Goal: Task Accomplishment & Management: Use online tool/utility

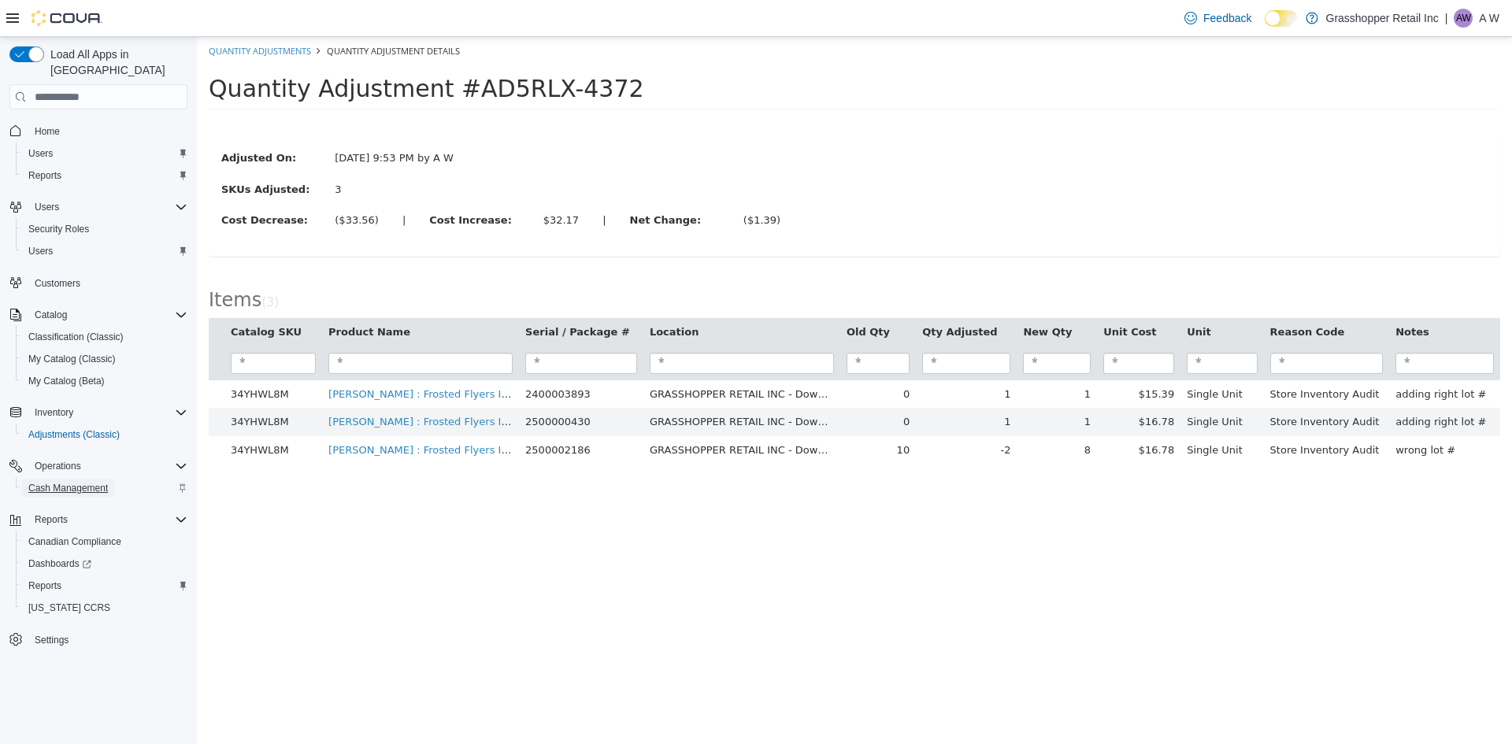
click at [92, 482] on span "Cash Management" at bounding box center [68, 488] width 80 height 13
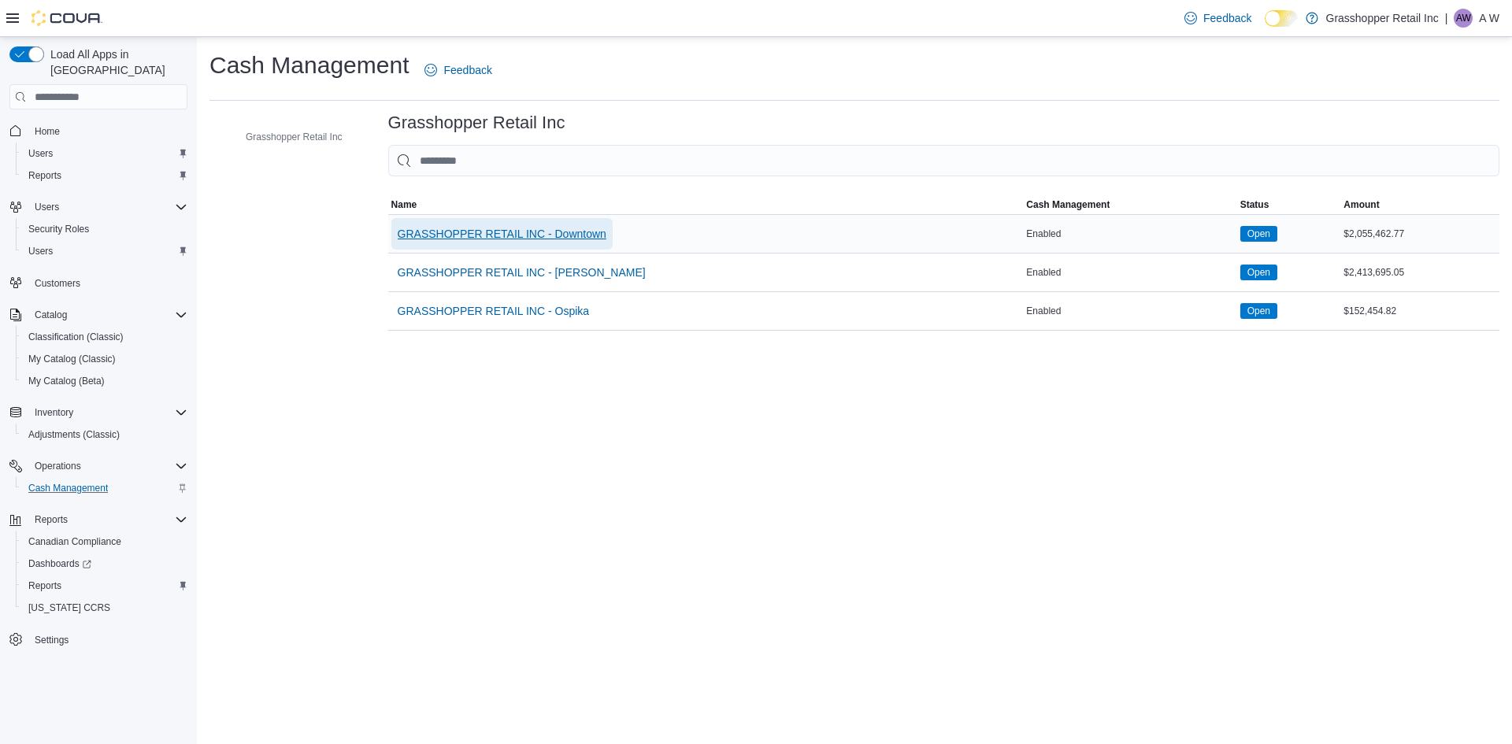
click at [482, 237] on span "GRASSHOPPER RETAIL INC - Downtown" at bounding box center [502, 234] width 209 height 16
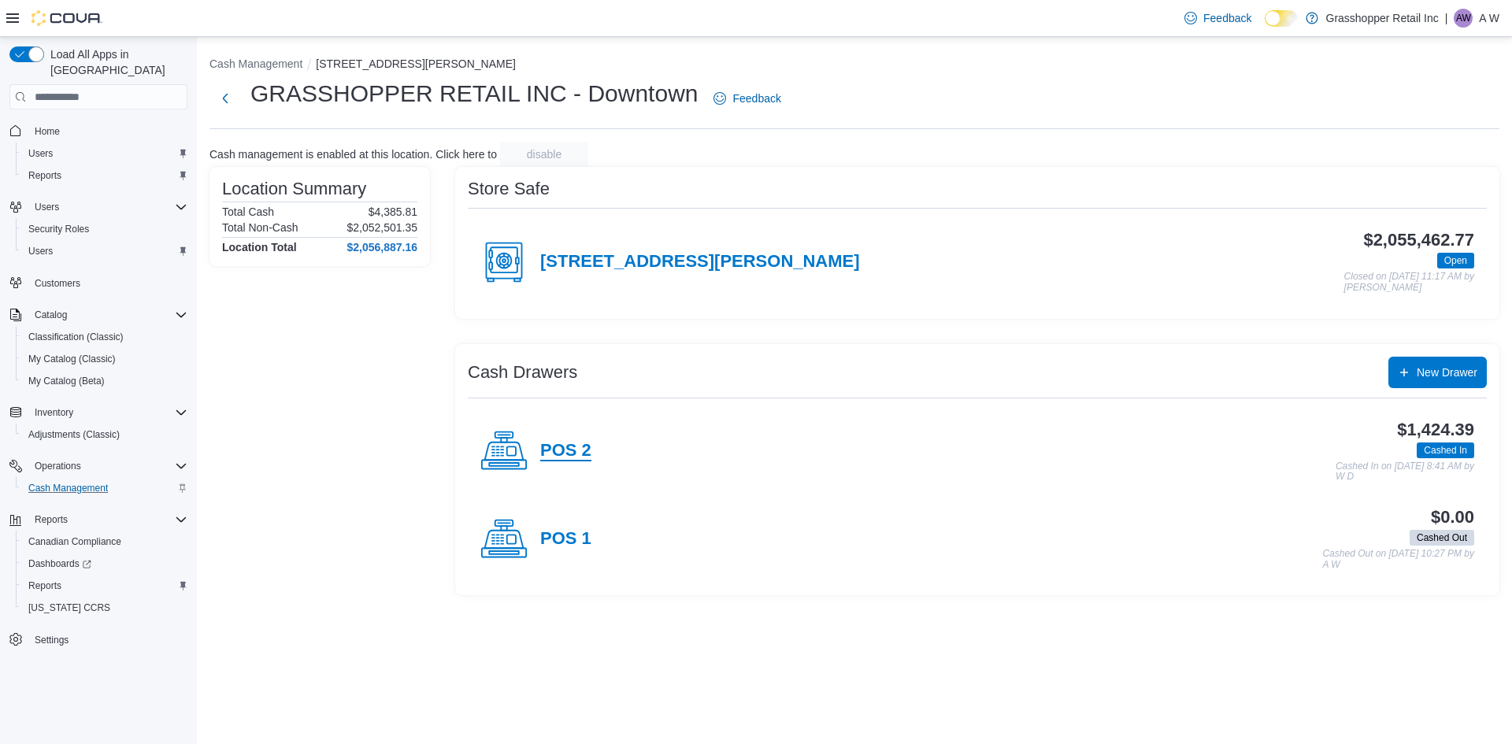
click at [562, 450] on h4 "POS 2" at bounding box center [565, 451] width 51 height 20
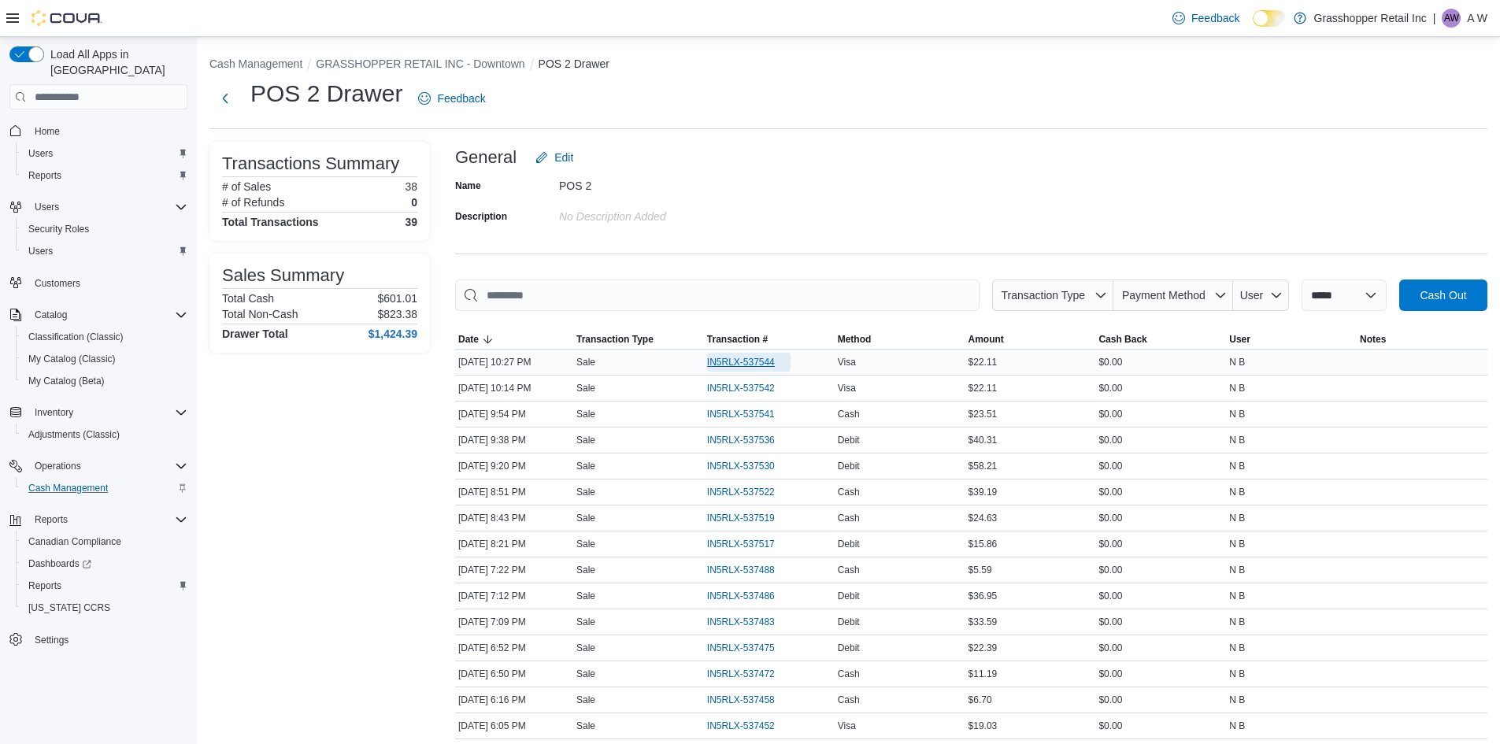
click at [740, 353] on span "IN5RLX-537544" at bounding box center [748, 362] width 83 height 19
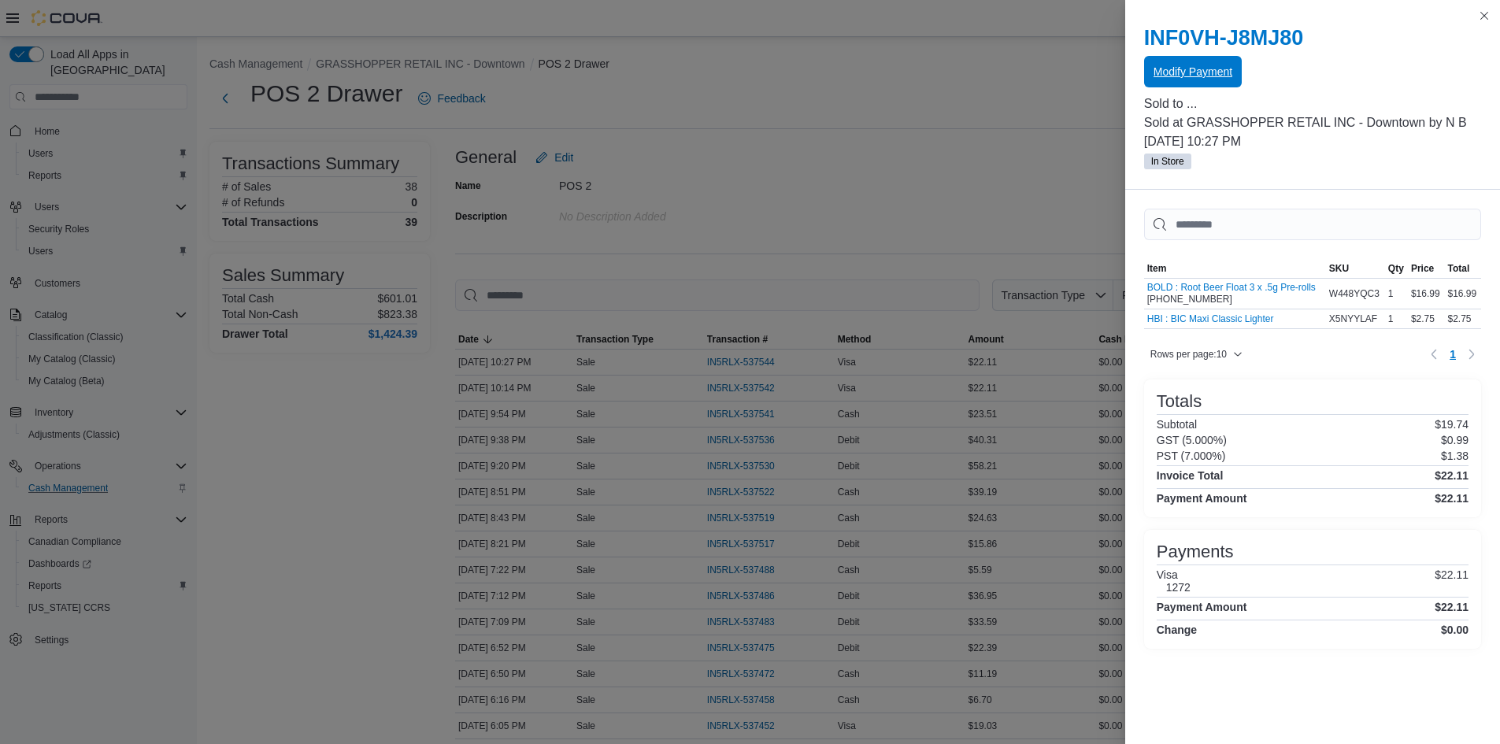
click at [1186, 69] on span "Modify Payment" at bounding box center [1193, 72] width 79 height 16
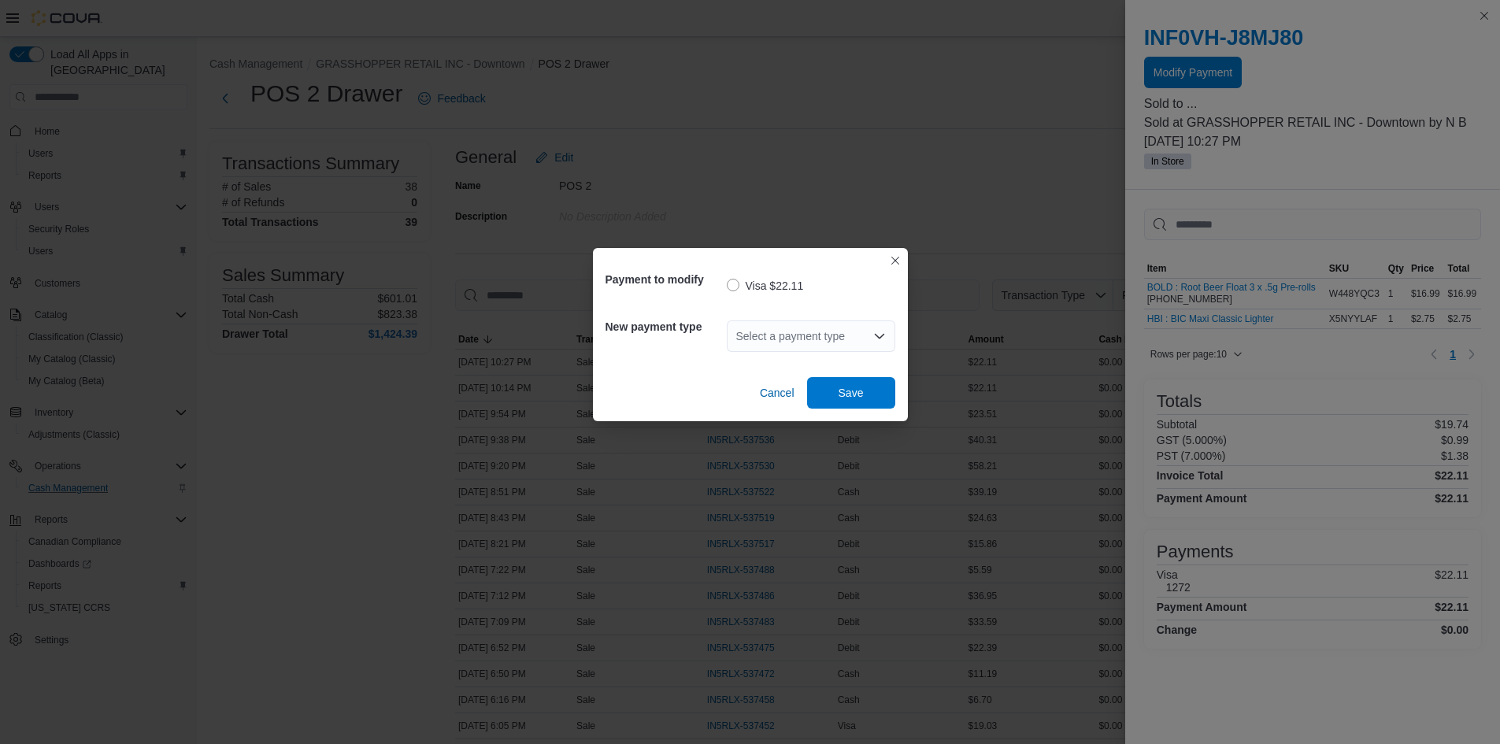
click at [775, 337] on div "Select a payment type" at bounding box center [811, 337] width 169 height 32
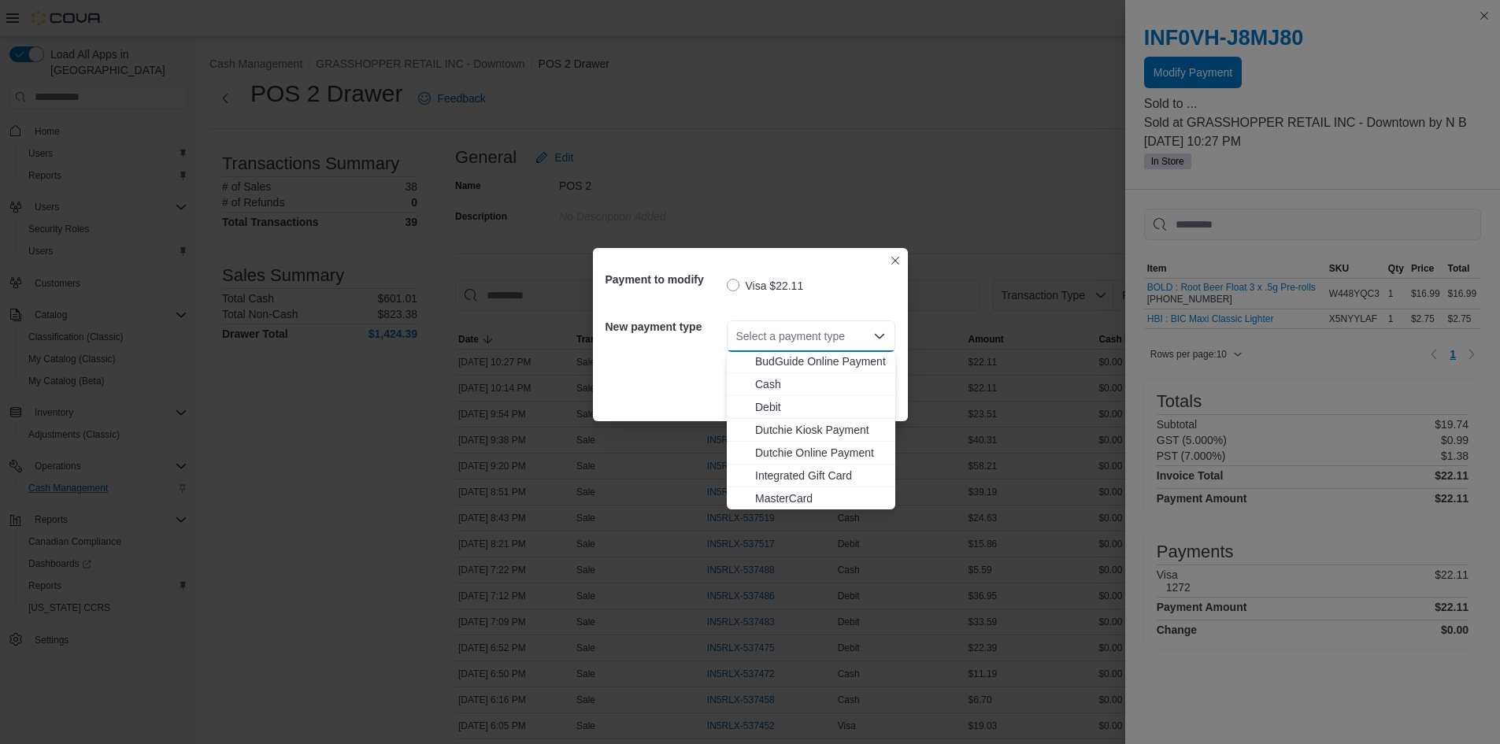
scroll to position [117, 0]
click at [788, 429] on span "MasterCard" at bounding box center [820, 429] width 131 height 16
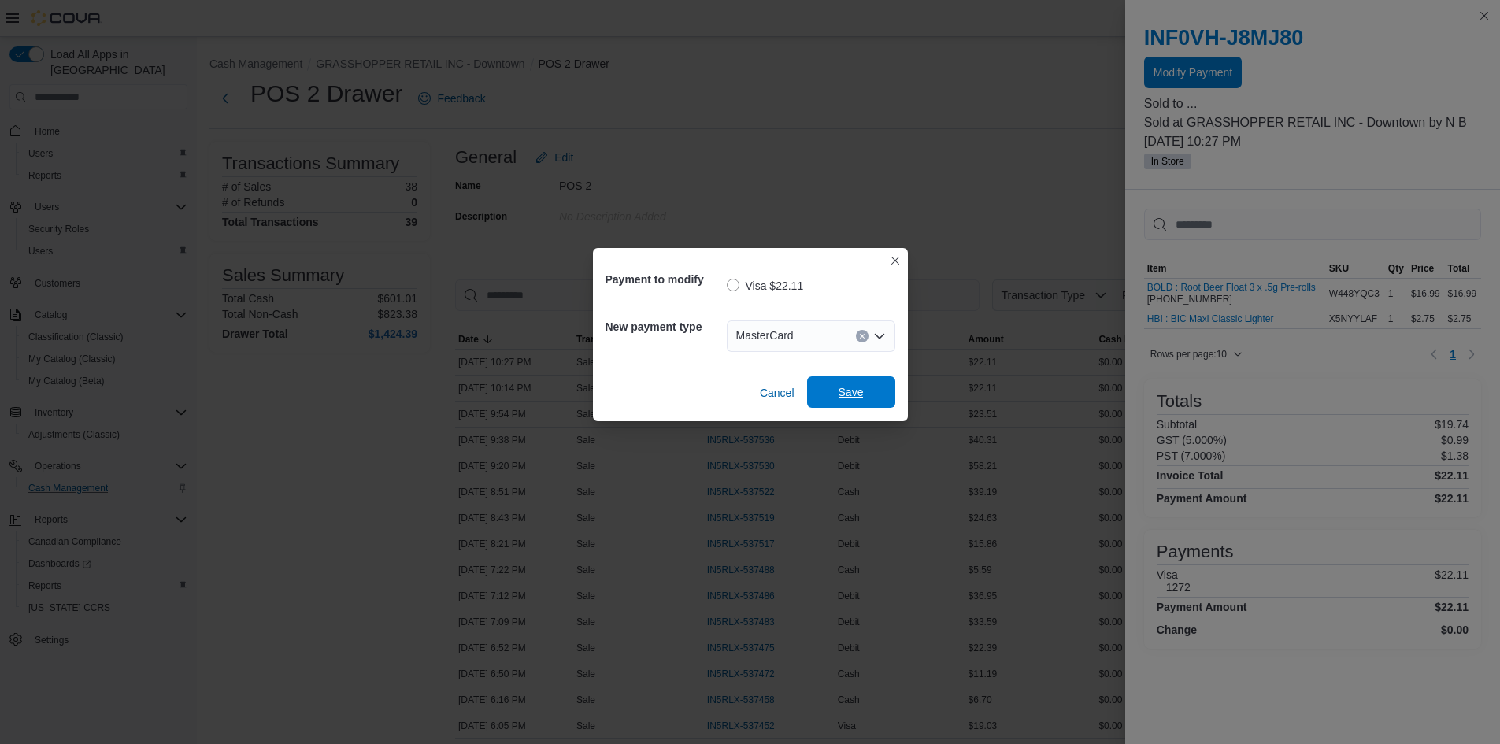
click at [849, 393] on span "Save" at bounding box center [851, 392] width 25 height 16
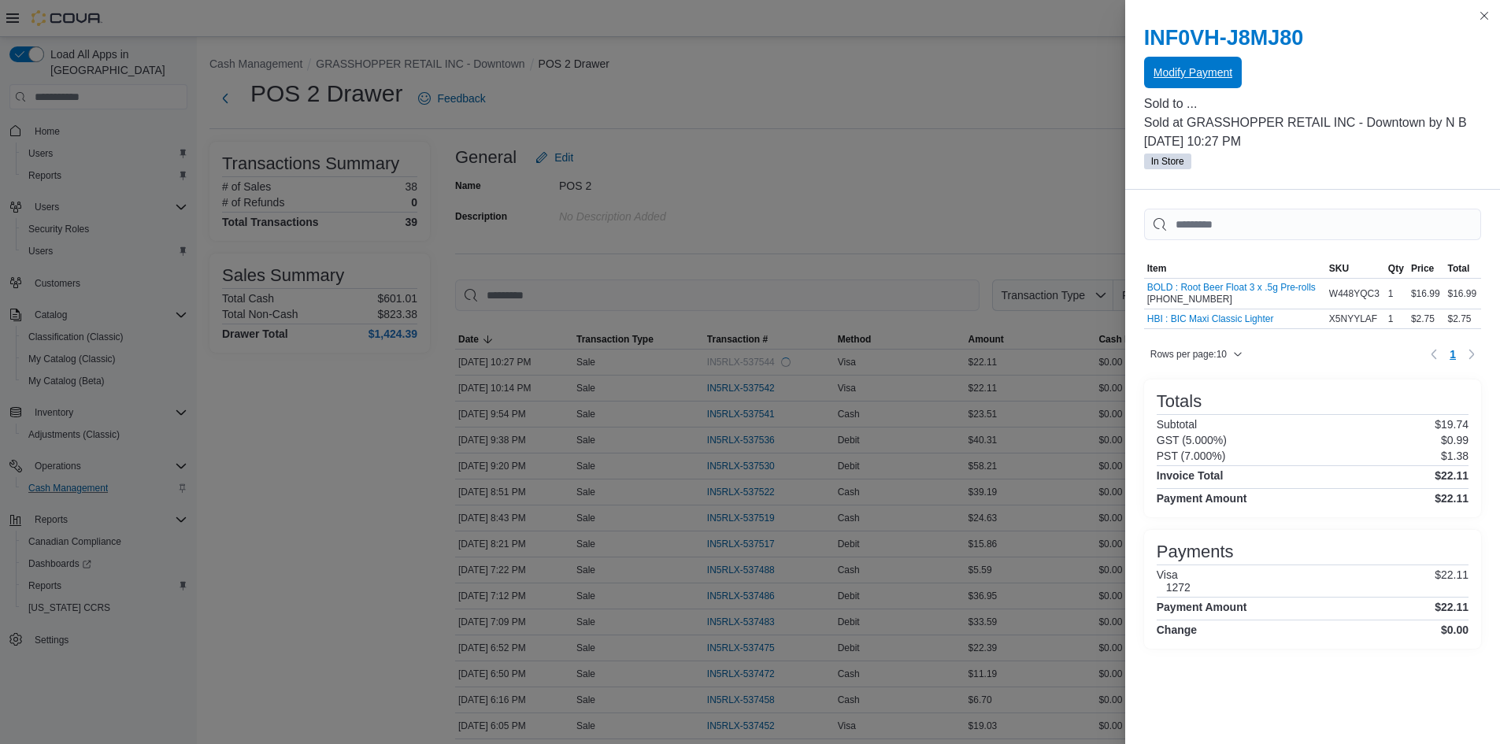
scroll to position [0, 0]
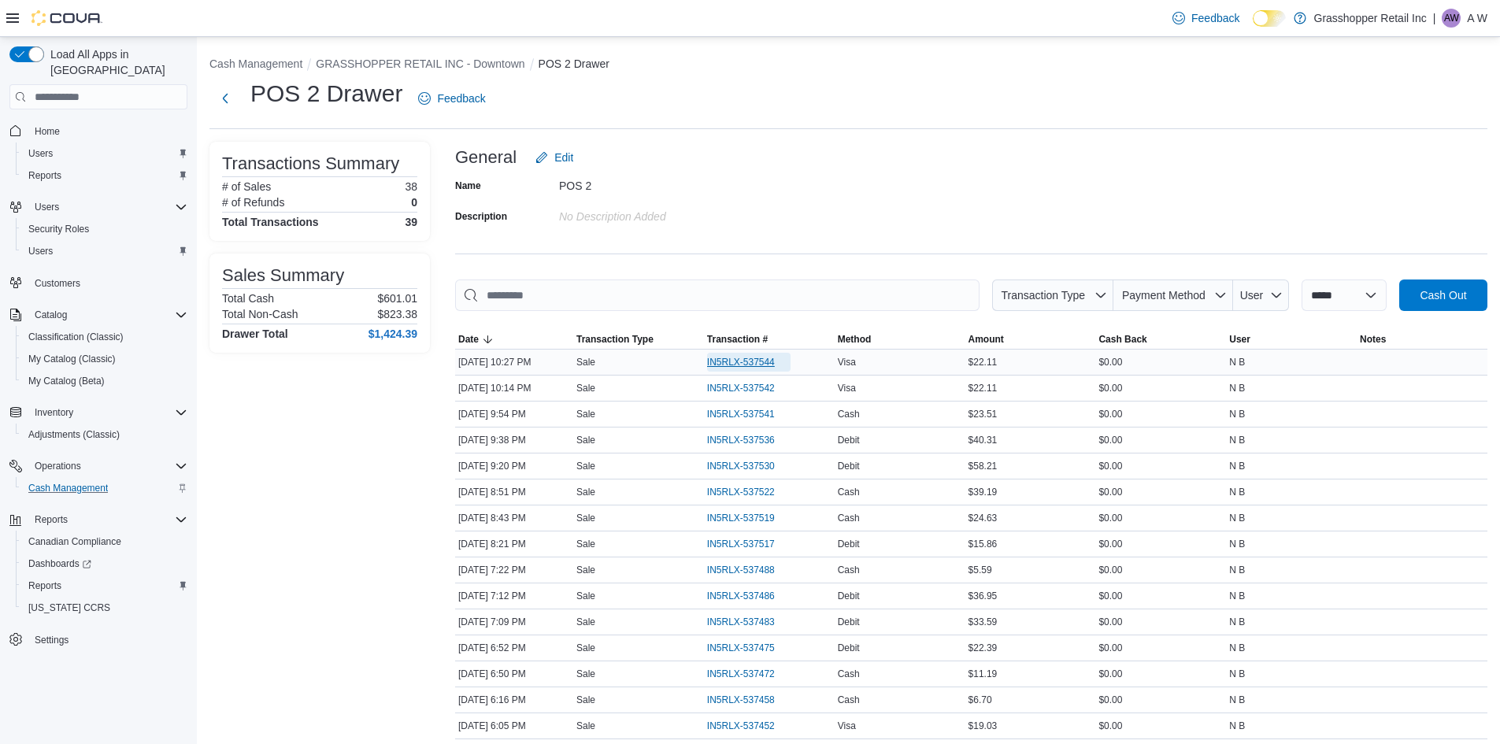
click at [737, 358] on span "IN5RLX-537544" at bounding box center [741, 362] width 68 height 13
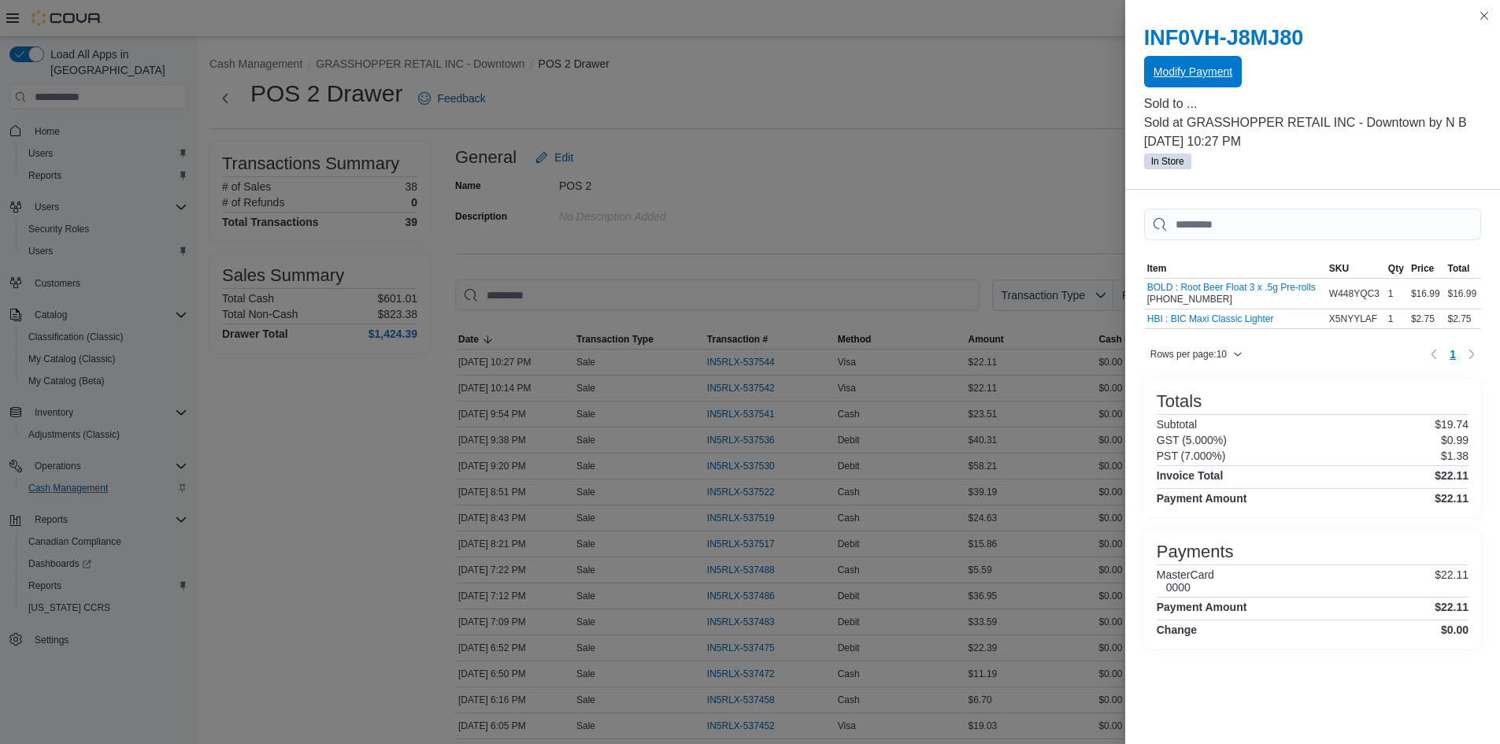
click at [1200, 75] on span "Modify Payment" at bounding box center [1193, 72] width 79 height 16
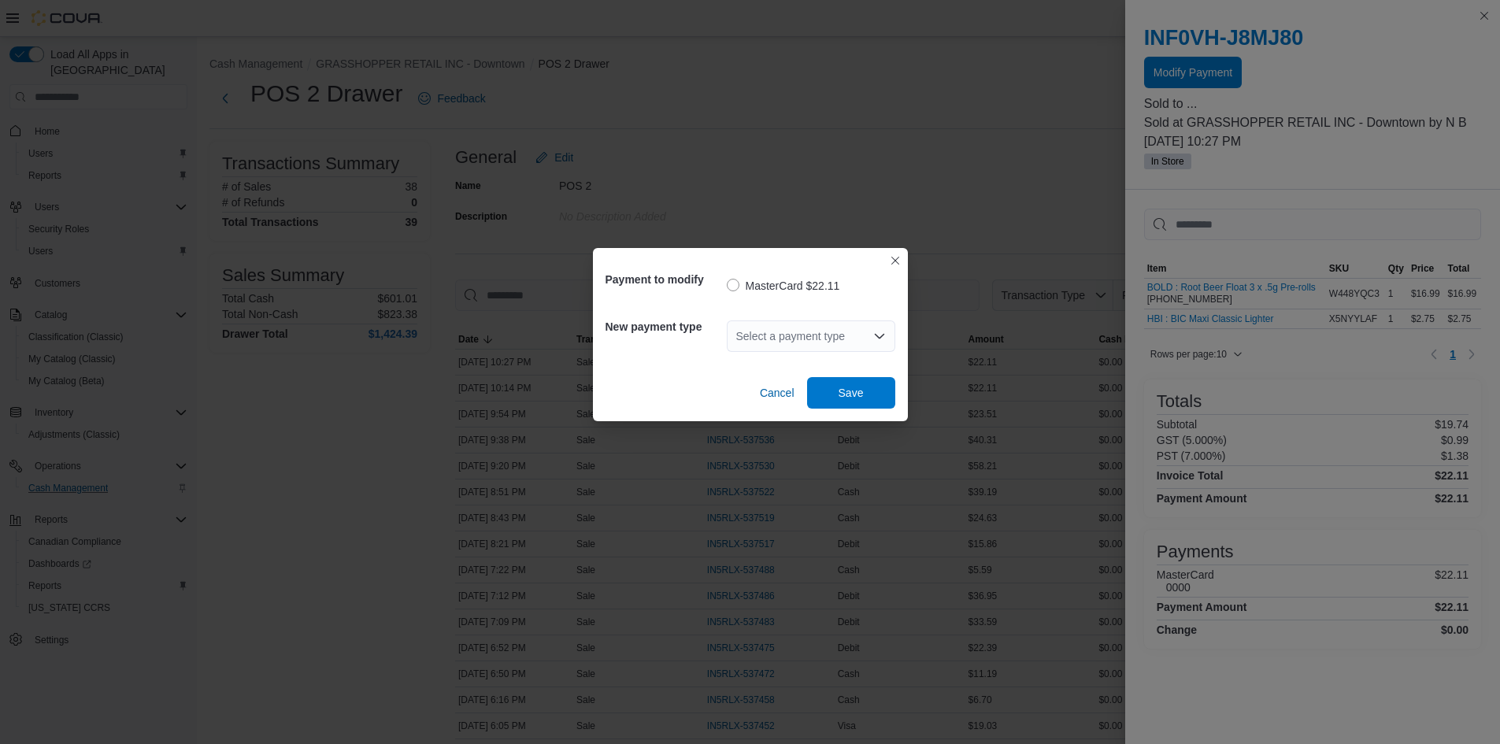
click at [849, 336] on div "Select a payment type" at bounding box center [811, 337] width 169 height 32
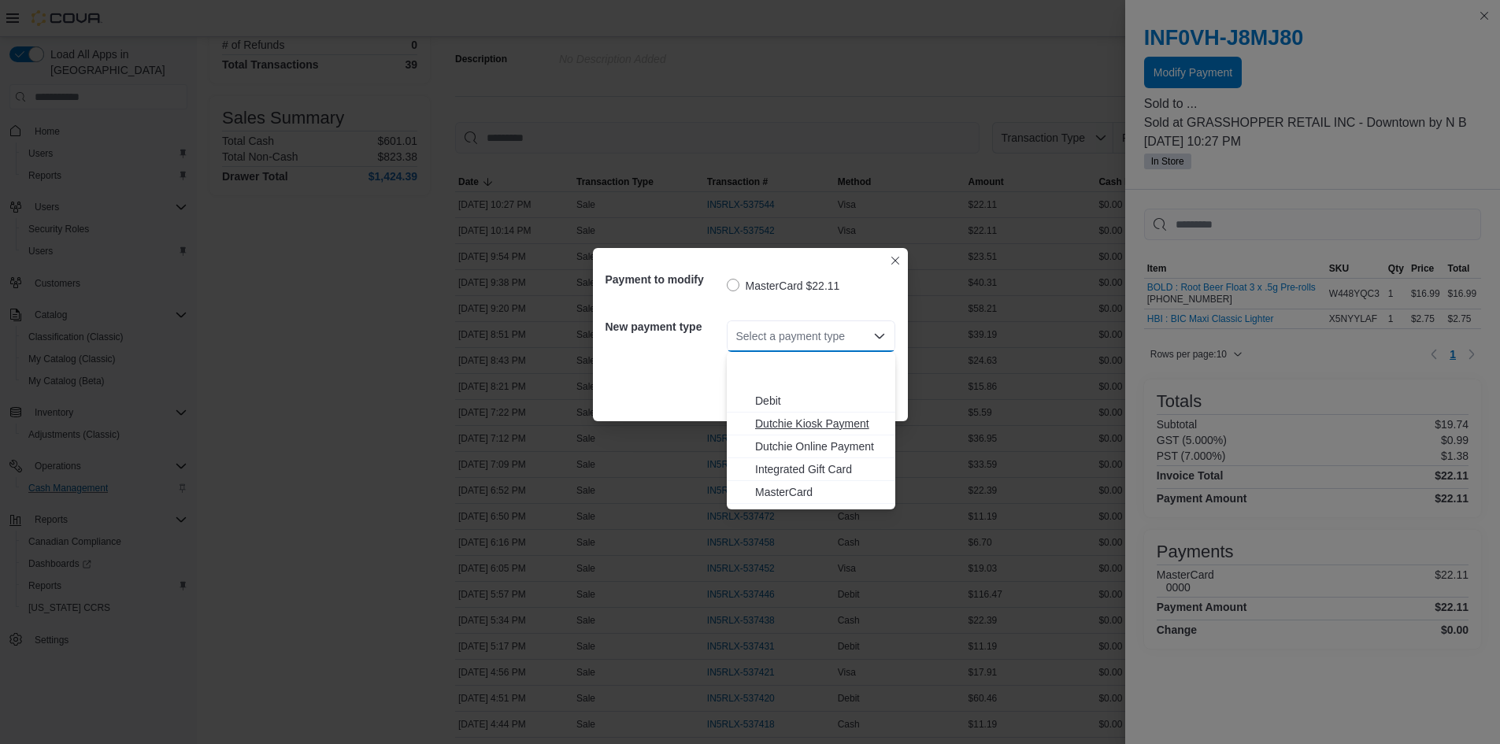
scroll to position [117, 0]
click at [793, 423] on span "MasterCard" at bounding box center [820, 429] width 131 height 16
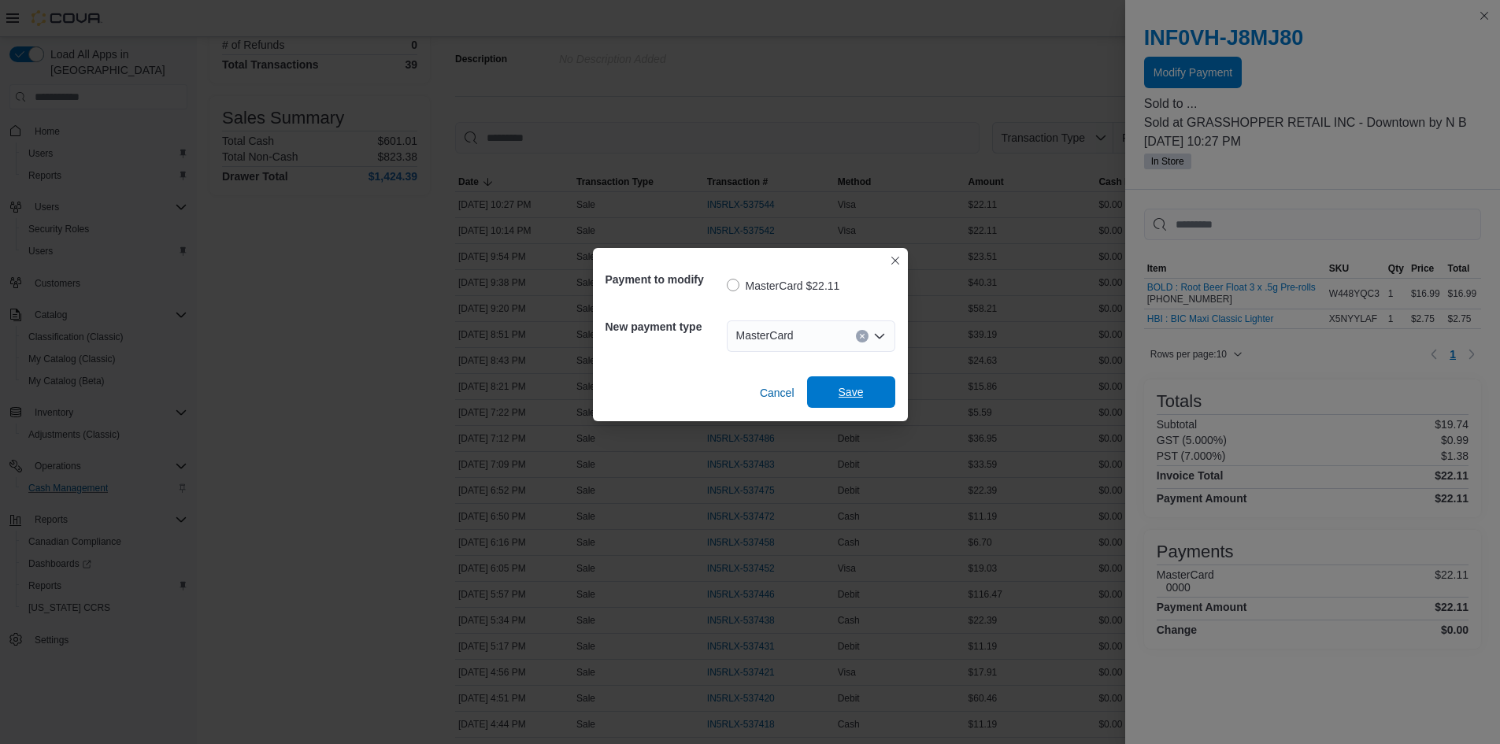
click at [858, 400] on span "Save" at bounding box center [851, 392] width 25 height 16
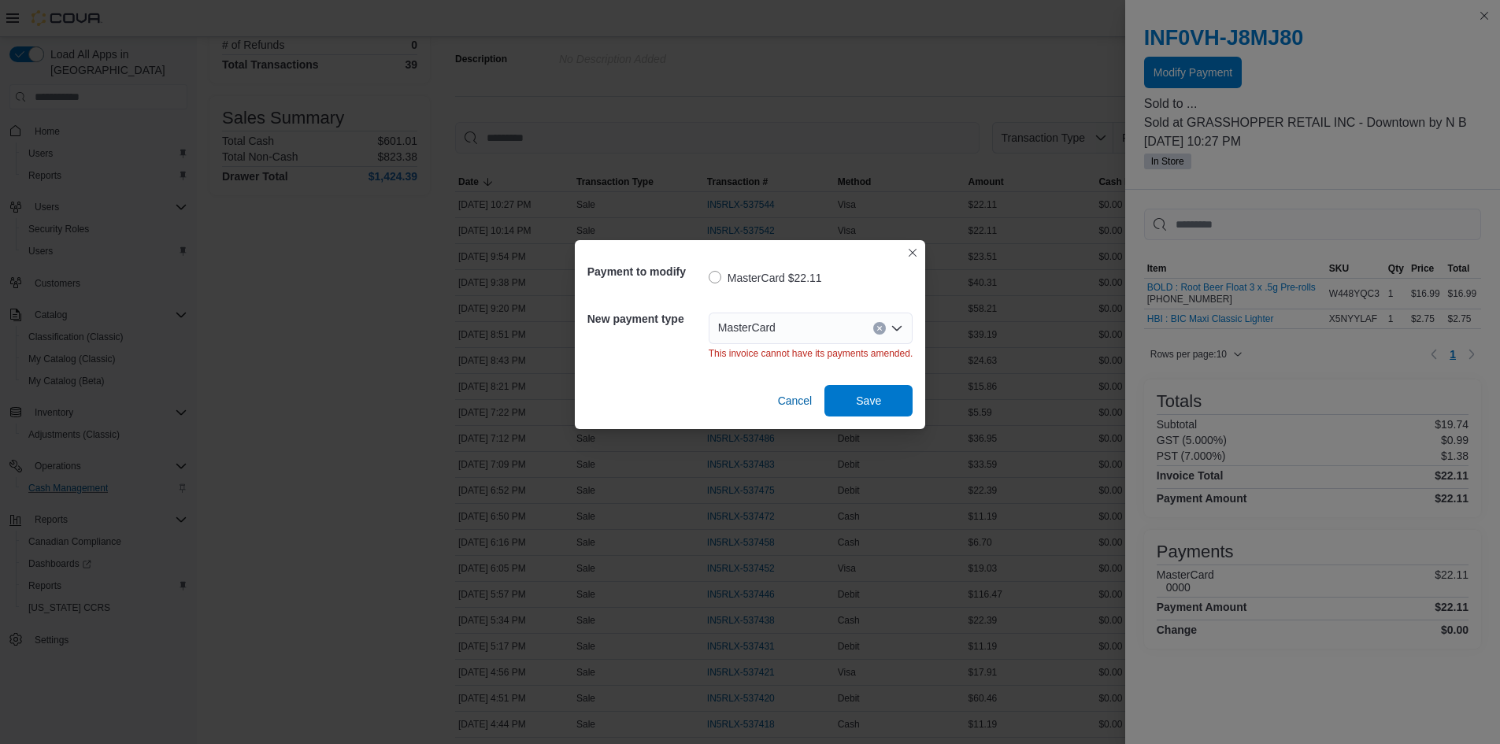
scroll to position [0, 0]
click at [918, 261] on button "Closes this modal window" at bounding box center [912, 252] width 19 height 19
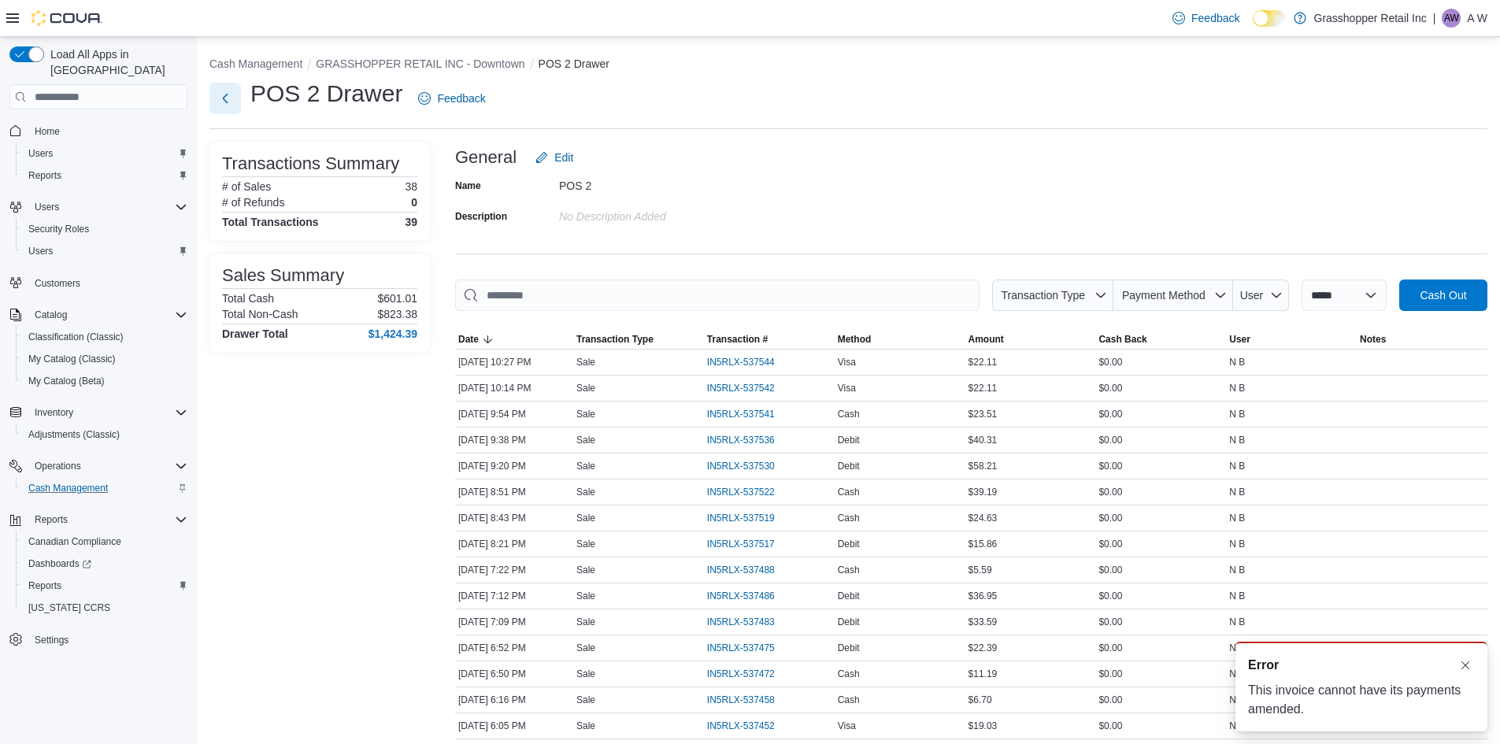
click at [221, 111] on button "Next" at bounding box center [225, 99] width 32 height 32
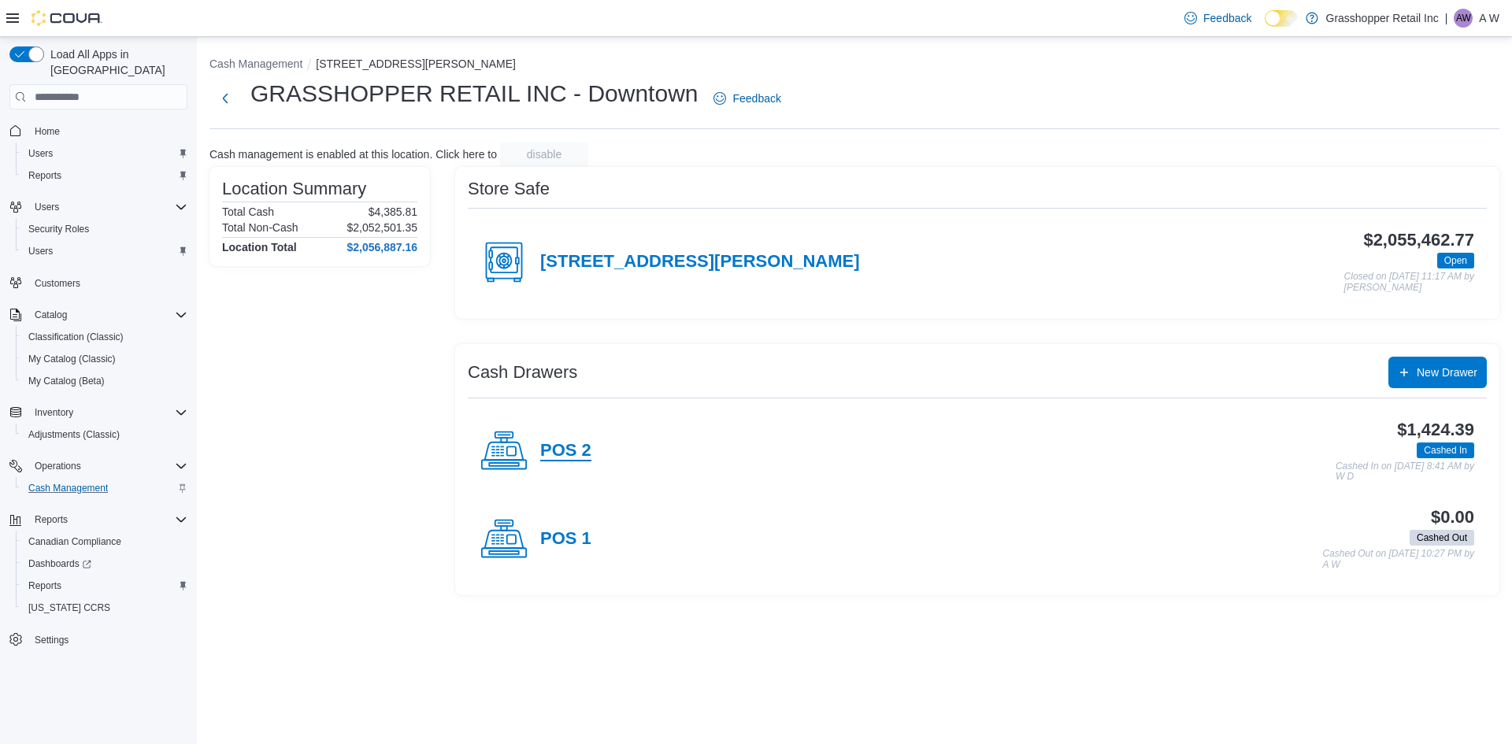
click at [578, 454] on h4 "POS 2" at bounding box center [565, 451] width 51 height 20
